Goal: Task Accomplishment & Management: Manage account settings

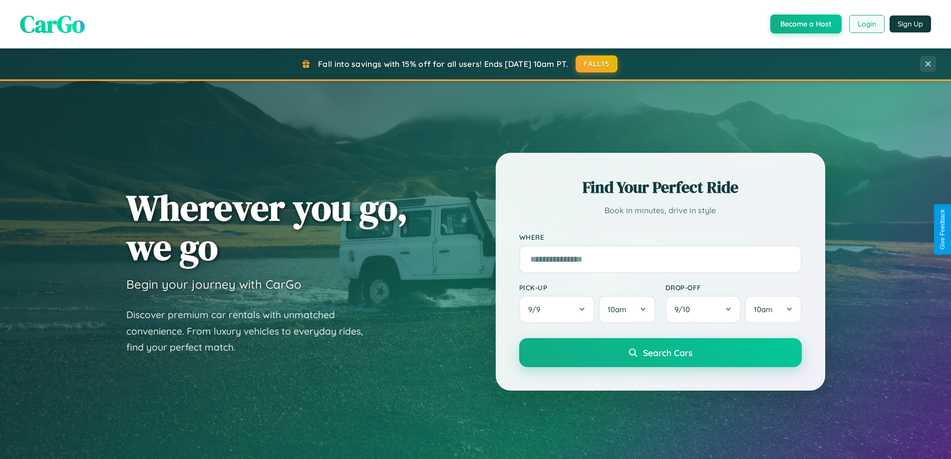
click at [866, 24] on button "Login" at bounding box center [866, 24] width 35 height 18
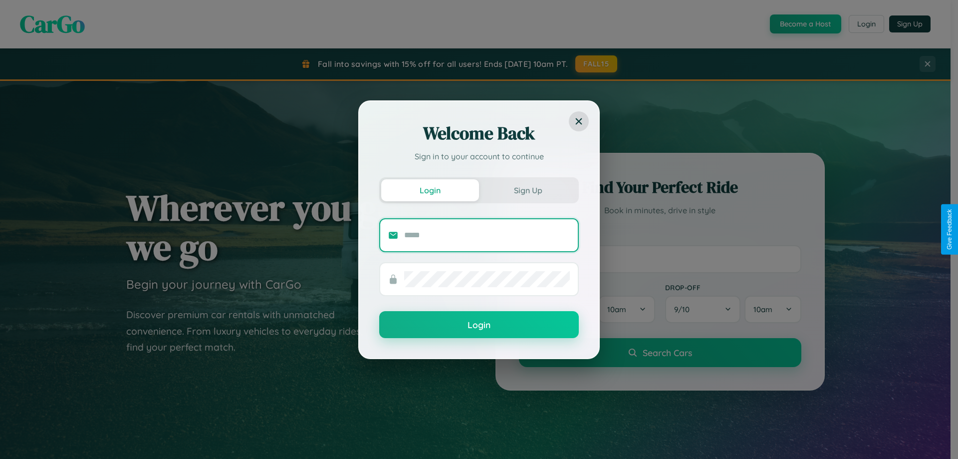
click at [487, 235] on input "text" at bounding box center [487, 235] width 166 height 16
type input "**********"
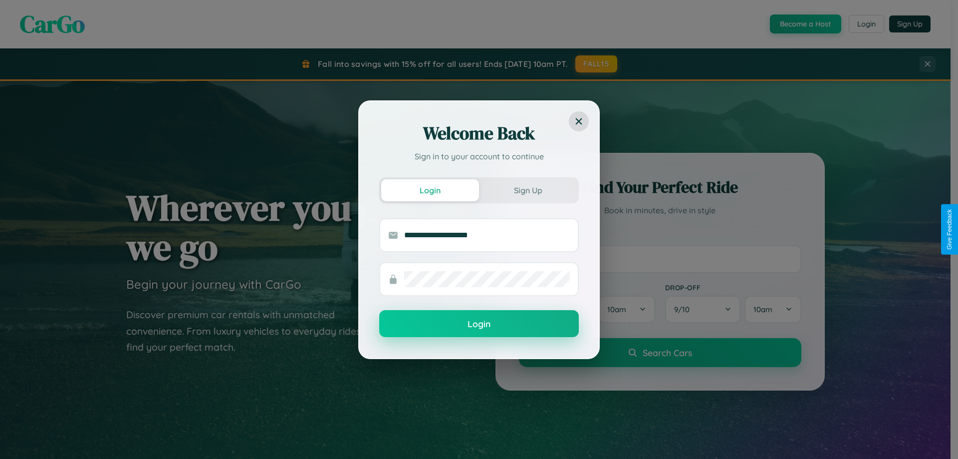
click at [479, 324] on button "Login" at bounding box center [479, 323] width 200 height 27
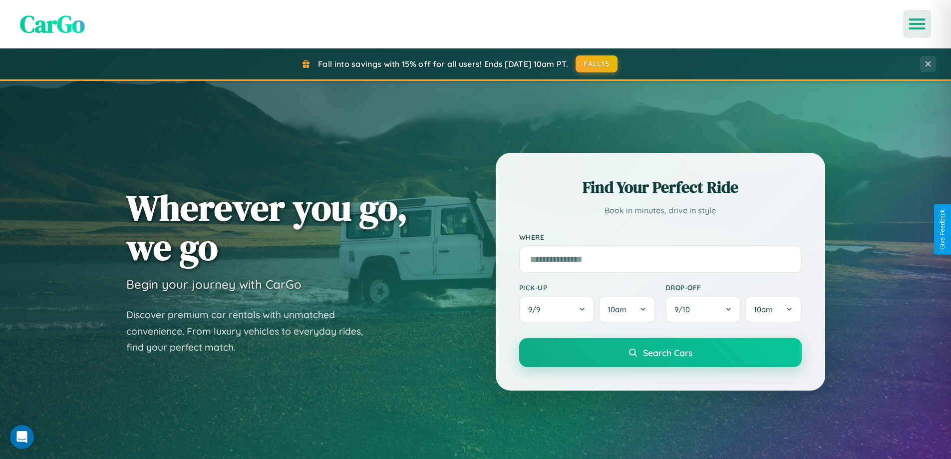
click at [917, 24] on icon "Open menu" at bounding box center [917, 23] width 14 height 9
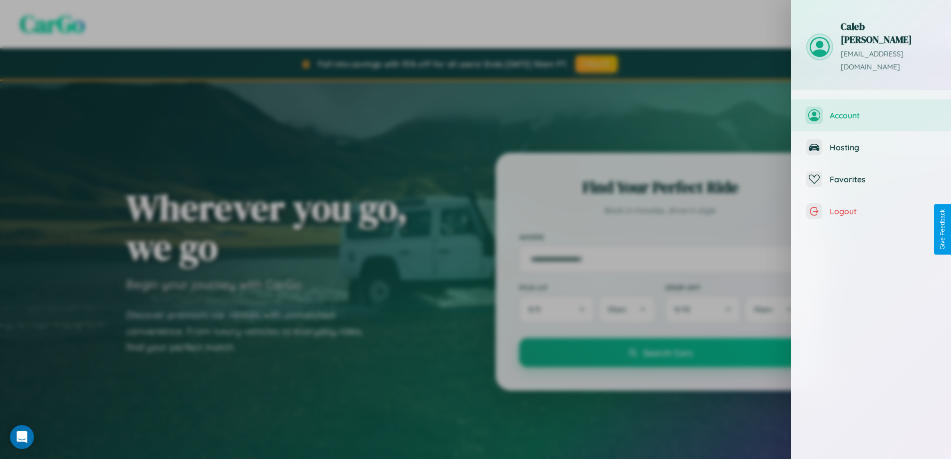
click at [871, 110] on span "Account" at bounding box center [883, 115] width 106 height 10
